Goal: Check status: Check status

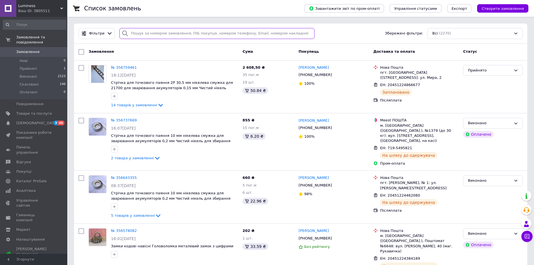
click at [135, 32] on input "search" at bounding box center [216, 33] width 195 height 11
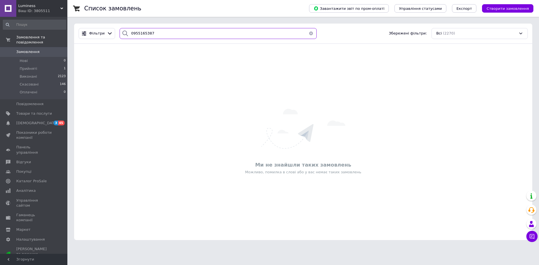
click at [161, 34] on input "0955165387" at bounding box center [217, 33] width 197 height 11
click at [160, 34] on input "0955165387" at bounding box center [217, 33] width 197 height 11
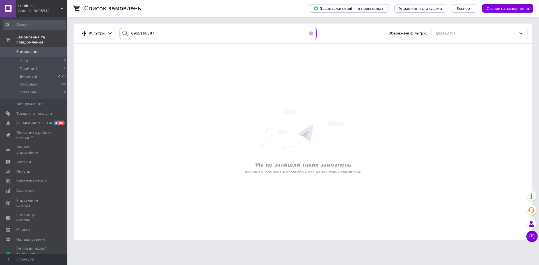
type input "0955165387"
